Goal: Task Accomplishment & Management: Manage account settings

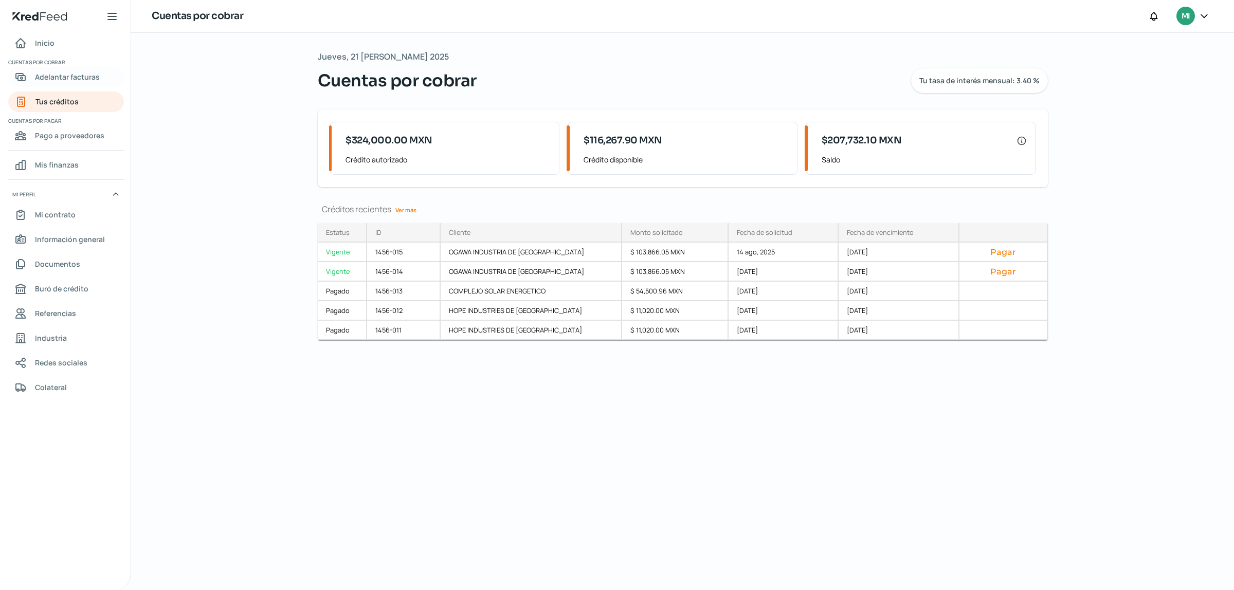
click at [56, 68] on link "Adelantar facturas" at bounding box center [66, 77] width 116 height 21
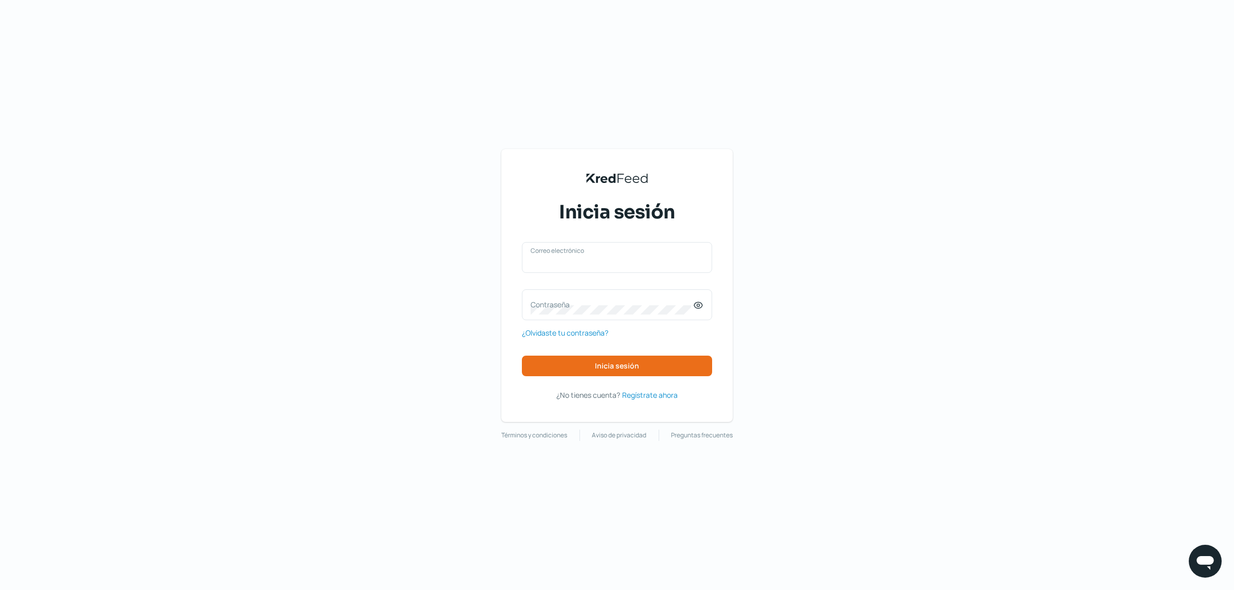
type input "[EMAIL_ADDRESS][DOMAIN_NAME]"
click at [647, 369] on button "Inicia sesión" at bounding box center [617, 366] width 190 height 21
click at [654, 363] on button "Inicia sesión" at bounding box center [617, 366] width 190 height 21
